Goal: Transaction & Acquisition: Purchase product/service

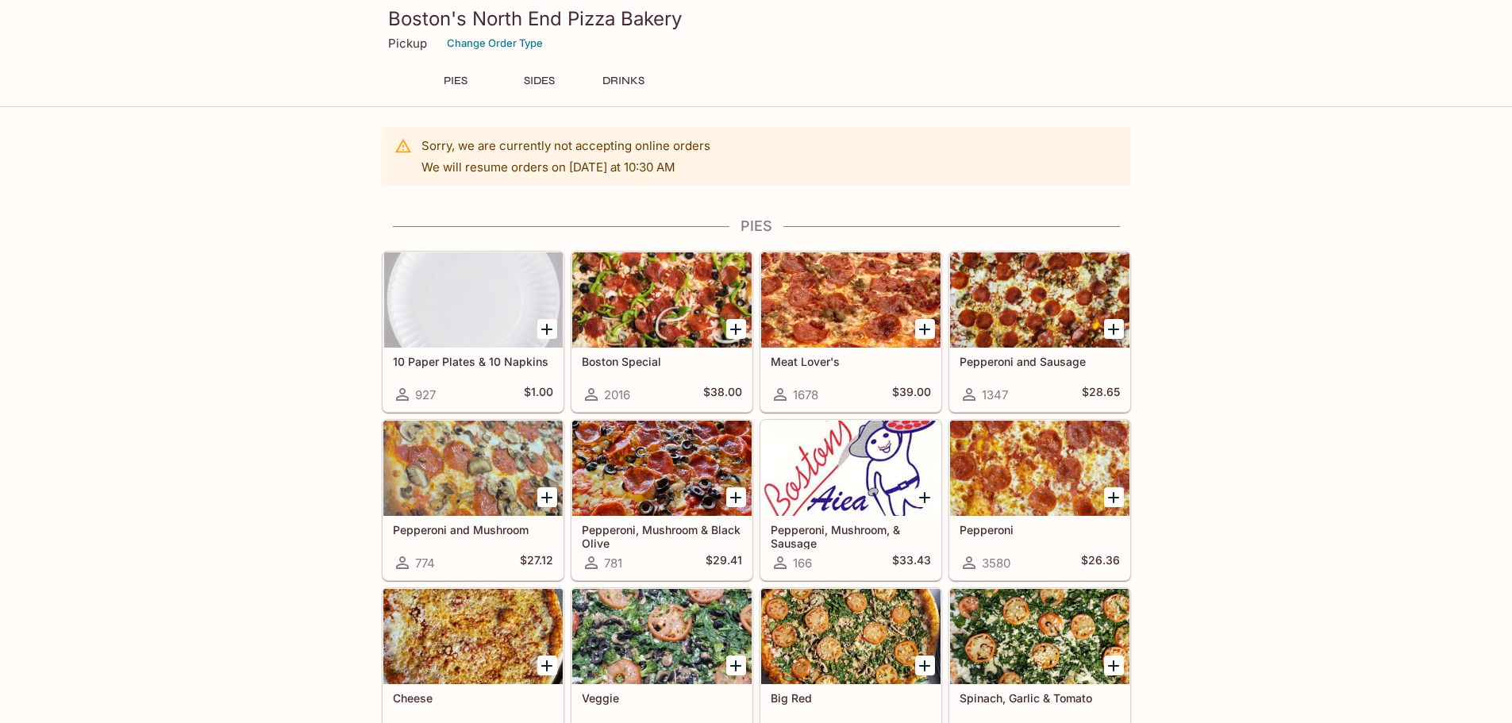
click at [837, 323] on div at bounding box center [850, 299] width 179 height 95
